Goal: Information Seeking & Learning: Learn about a topic

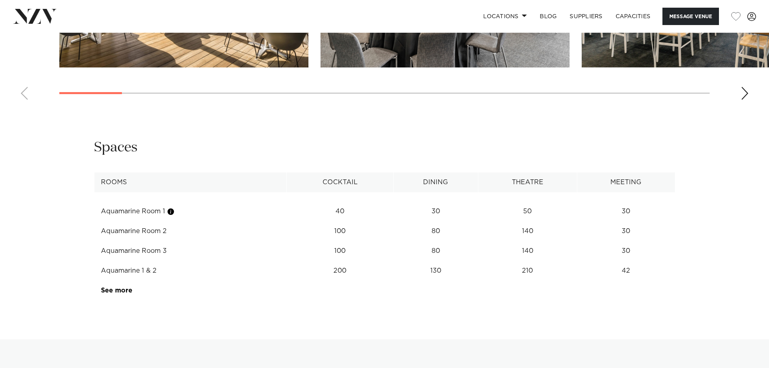
scroll to position [1090, 0]
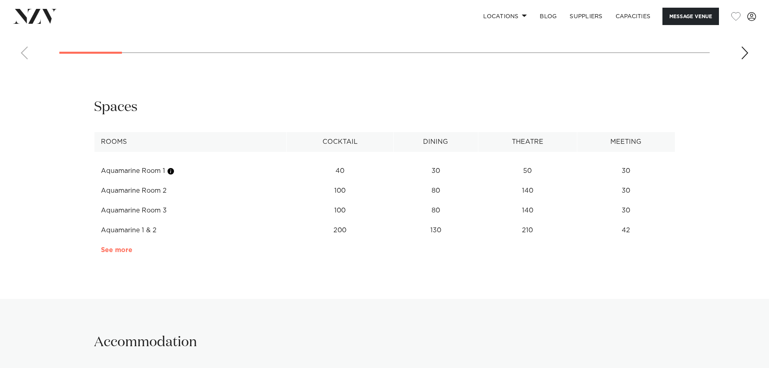
click at [117, 250] on link "See more" at bounding box center [132, 250] width 63 height 6
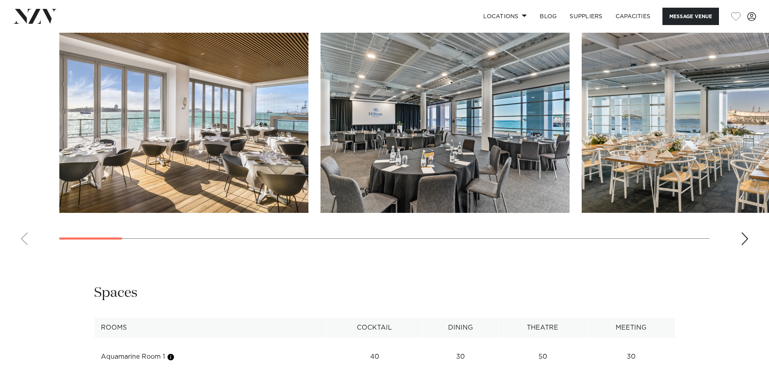
scroll to position [888, 0]
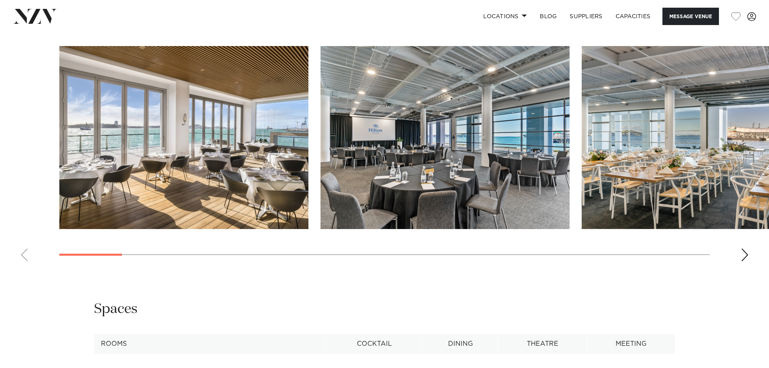
click at [211, 211] on img "1 / 26" at bounding box center [183, 137] width 249 height 183
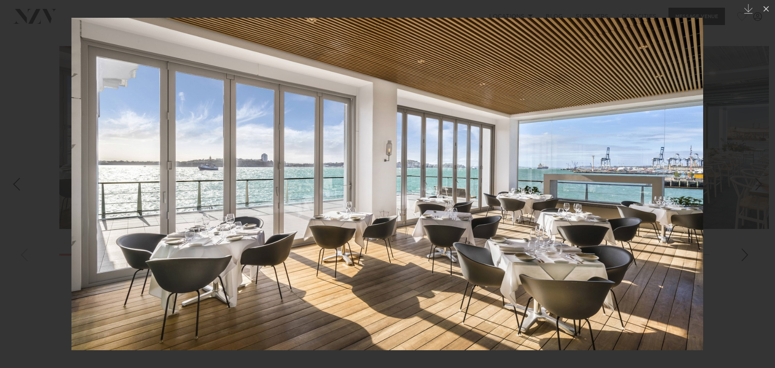
click at [744, 254] on div at bounding box center [387, 184] width 775 height 368
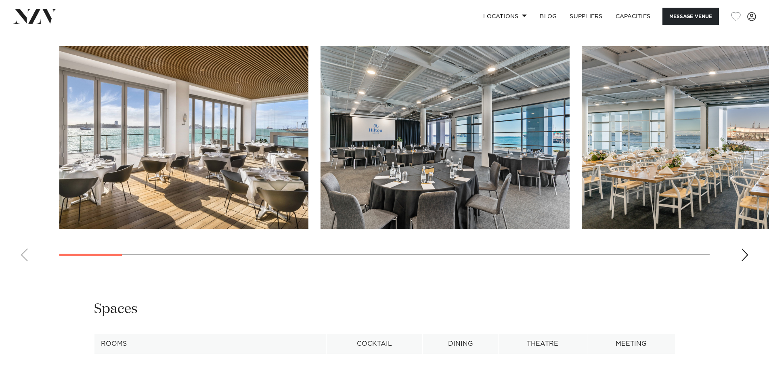
click at [744, 255] on div "Next slide" at bounding box center [745, 254] width 8 height 13
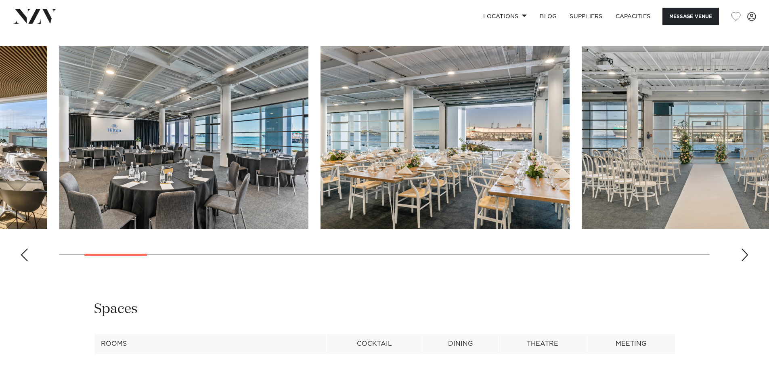
click at [744, 255] on div "Next slide" at bounding box center [745, 254] width 8 height 13
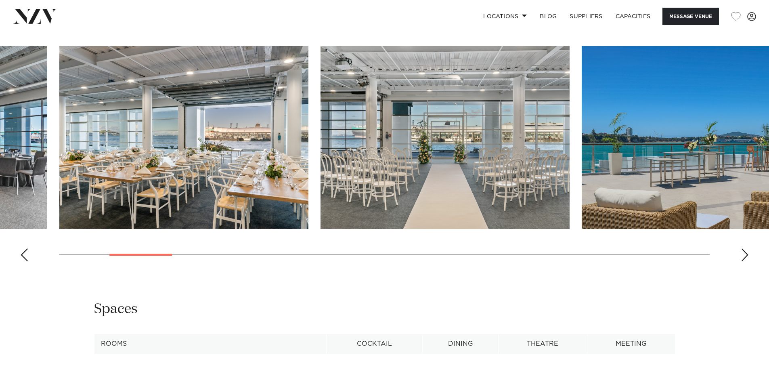
click at [744, 255] on div "Next slide" at bounding box center [745, 254] width 8 height 13
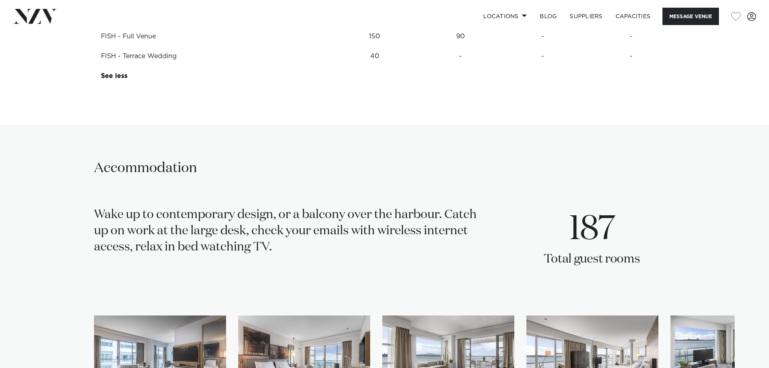
scroll to position [1817, 0]
